Goal: Task Accomplishment & Management: Use online tool/utility

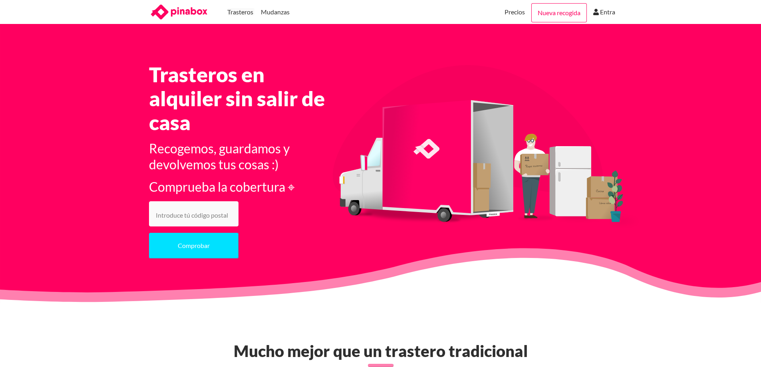
click at [199, 210] on input "number" at bounding box center [193, 213] width 89 height 25
type input "28045"
click at [189, 252] on button "Comprobar" at bounding box center [193, 246] width 89 height 26
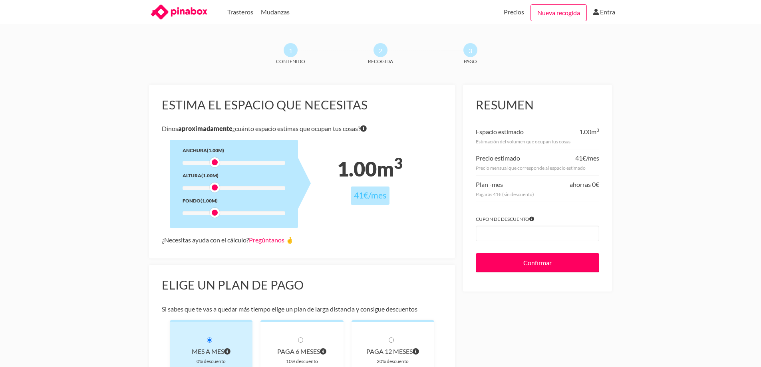
drag, startPoint x: 217, startPoint y: 166, endPoint x: 217, endPoint y: 161, distance: 4.4
click at [217, 161] on div at bounding box center [215, 162] width 10 height 10
drag, startPoint x: 216, startPoint y: 215, endPoint x: 284, endPoint y: 215, distance: 68.7
click at [284, 215] on div at bounding box center [280, 213] width 10 height 10
click at [215, 189] on div at bounding box center [215, 188] width 10 height 10
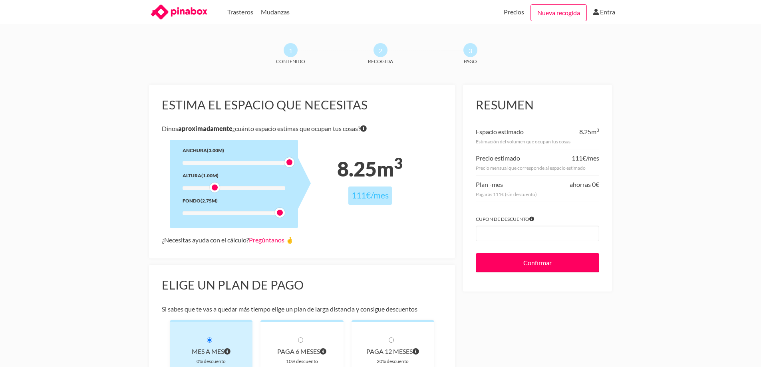
drag, startPoint x: 217, startPoint y: 164, endPoint x: 442, endPoint y: 186, distance: 226.8
click at [442, 186] on div "Estima el espacio que necesitas [PERSON_NAME] aproximadamente ¿cuánto espacio e…" at bounding box center [302, 172] width 306 height 174
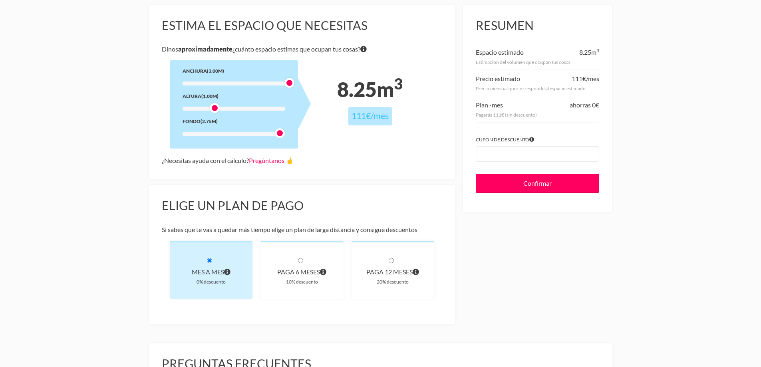
scroll to position [80, 0]
drag, startPoint x: 215, startPoint y: 108, endPoint x: 230, endPoint y: 109, distance: 15.2
click at [230, 109] on div at bounding box center [233, 108] width 10 height 10
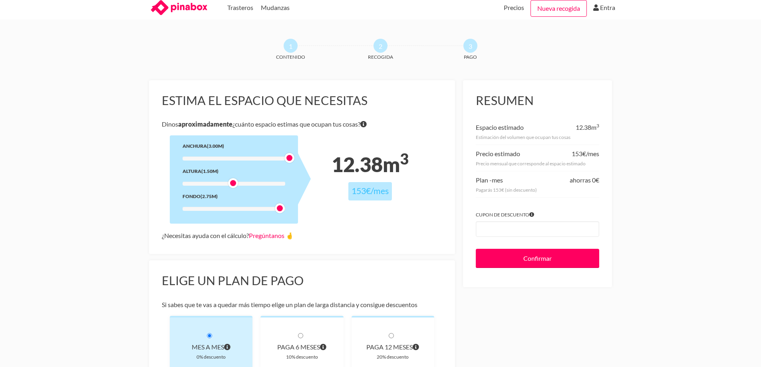
scroll to position [0, 0]
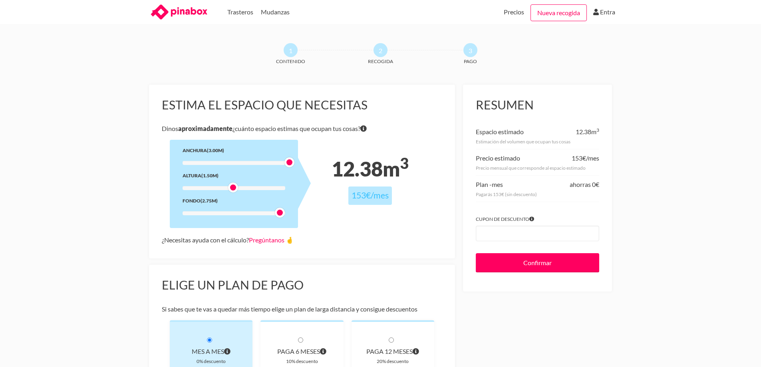
drag, startPoint x: 573, startPoint y: 159, endPoint x: 601, endPoint y: 157, distance: 28.0
click at [601, 157] on div "Resumen Espacio estimado 12.38 m 3 Estimación del volumen que ocupan tus cosas …" at bounding box center [537, 188] width 149 height 207
click at [650, 197] on div "1 Contenido 2 Recogida 3 Pago Estima el espacio que necesitas [PERSON_NAME] apr…" at bounding box center [380, 320] width 761 height 555
